Goal: Navigation & Orientation: Find specific page/section

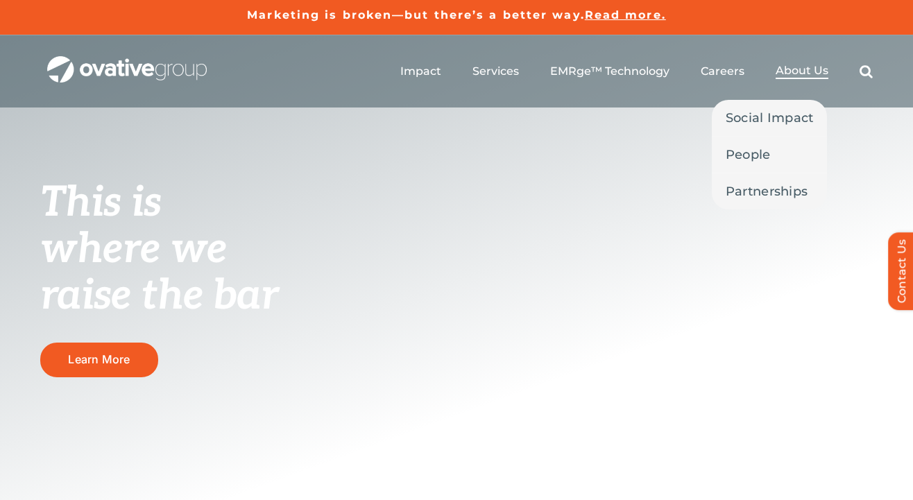
click at [800, 76] on span "About Us" at bounding box center [802, 71] width 53 height 14
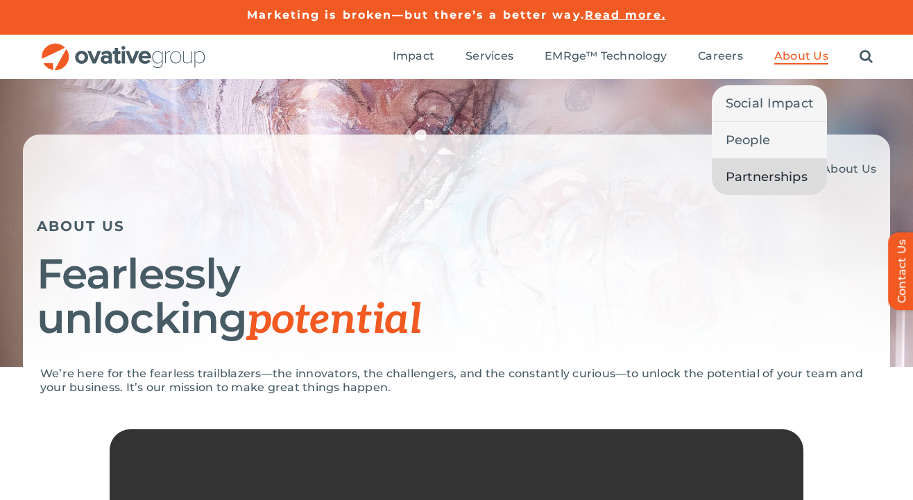
click at [766, 178] on span "Partnerships" at bounding box center [767, 176] width 82 height 19
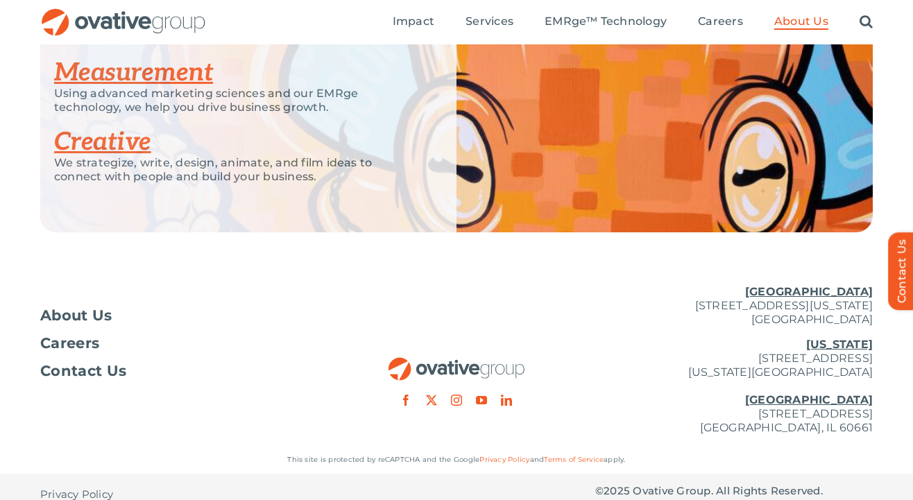
scroll to position [3139, 0]
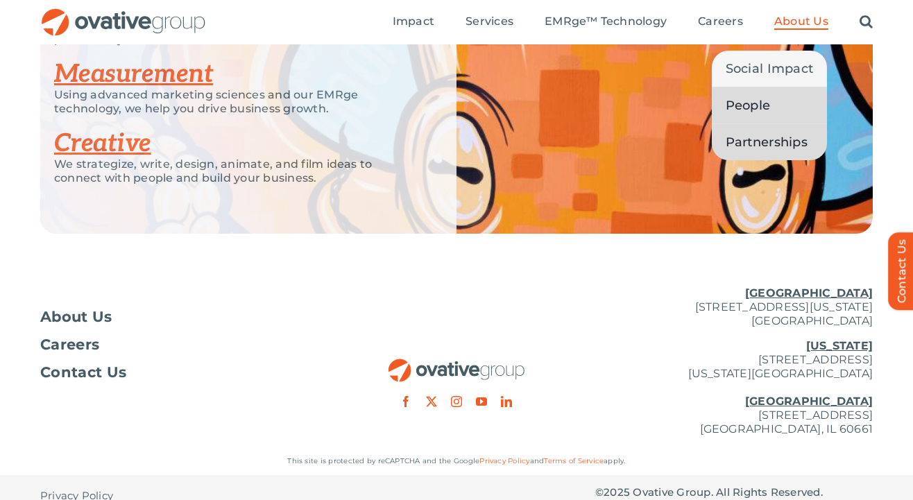
click at [761, 115] on link "People" at bounding box center [770, 105] width 116 height 36
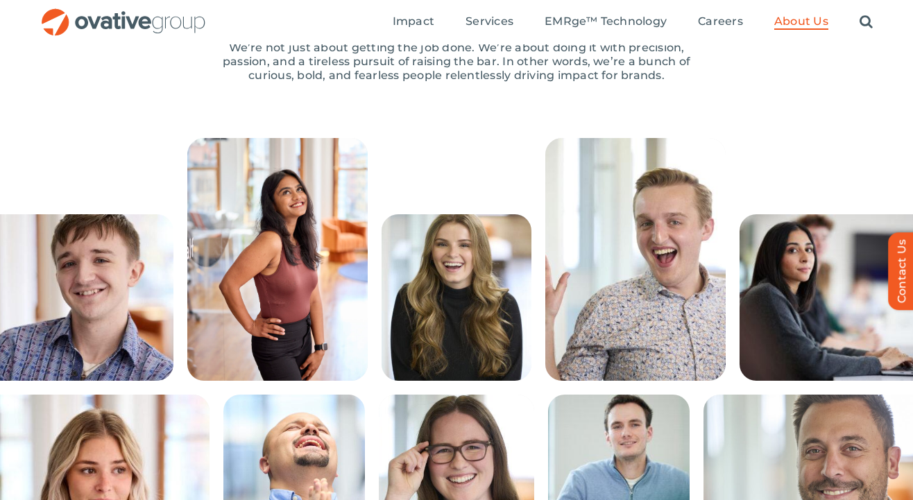
scroll to position [203, 0]
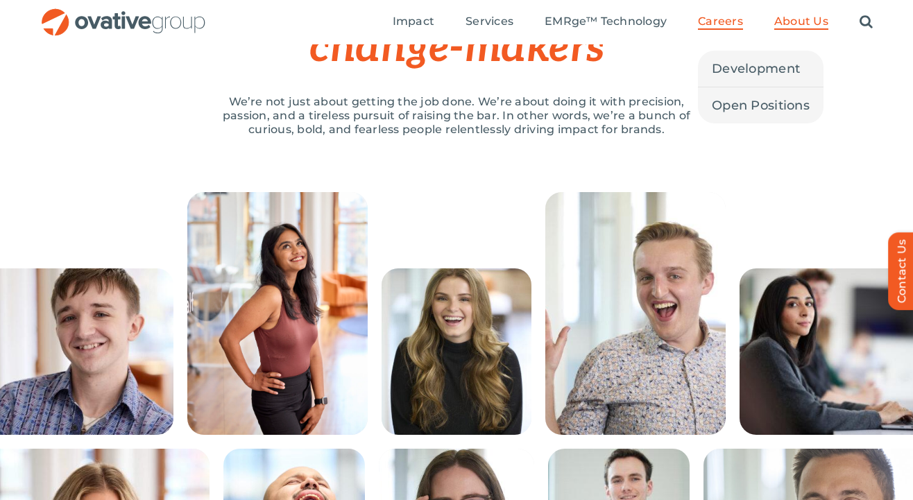
click at [724, 21] on span "Careers" at bounding box center [720, 22] width 45 height 14
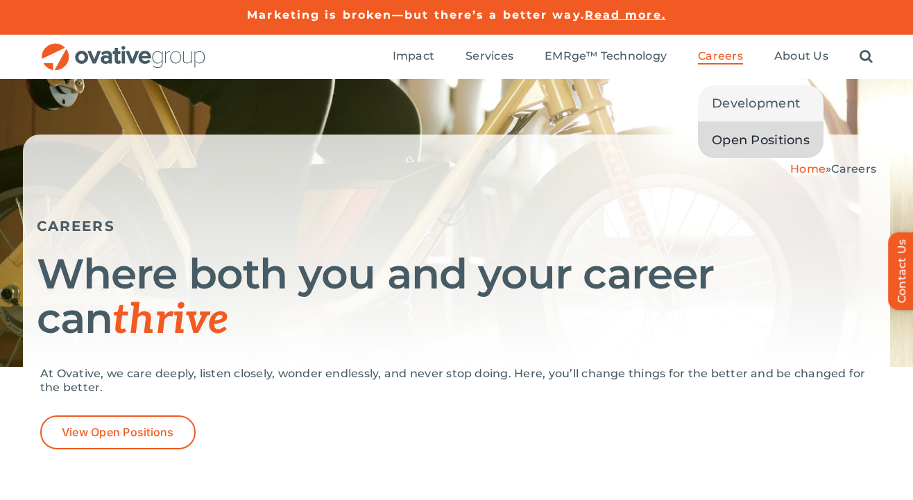
click at [726, 146] on span "Open Positions" at bounding box center [761, 139] width 98 height 19
